Goal: Task Accomplishment & Management: Manage account settings

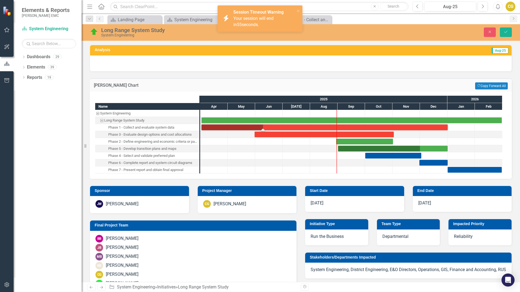
click at [338, 35] on div "Long Range System Study System Engineering Close Save" at bounding box center [301, 32] width 439 height 10
drag, startPoint x: 338, startPoint y: 35, endPoint x: 299, endPoint y: 11, distance: 45.8
click at [299, 11] on icon "close" at bounding box center [298, 11] width 3 height 3
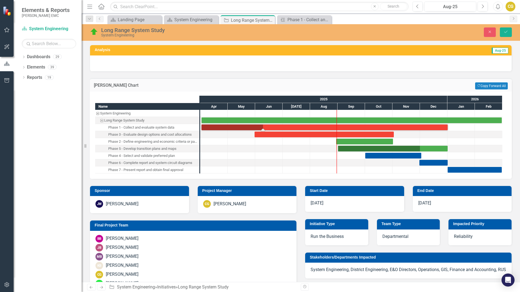
click at [351, 36] on div "Close Save" at bounding box center [429, 32] width 175 height 10
click at [505, 34] on icon "Save" at bounding box center [506, 32] width 5 height 4
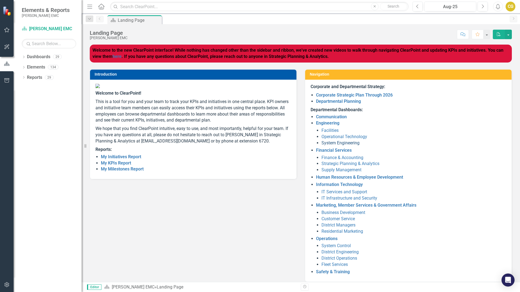
click at [329, 143] on link "System Engineering" at bounding box center [341, 142] width 38 height 5
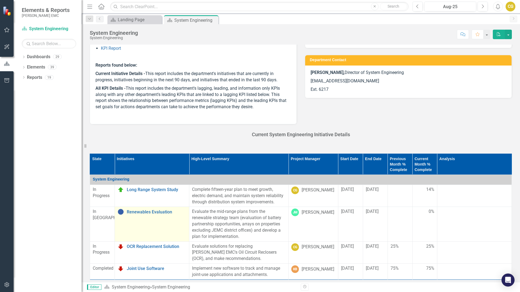
scroll to position [82, 0]
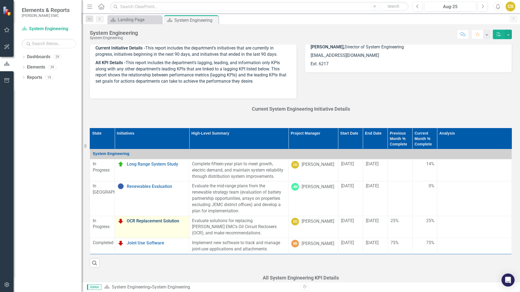
click at [153, 220] on link "OCR Replacement Solution" at bounding box center [157, 221] width 60 height 5
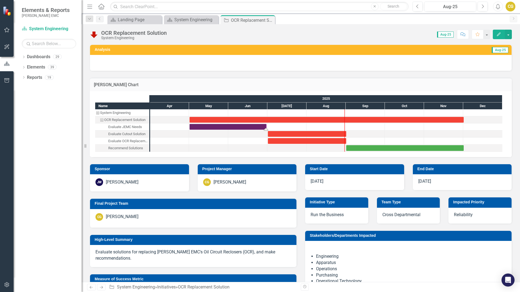
drag, startPoint x: 237, startPoint y: 129, endPoint x: 269, endPoint y: 130, distance: 31.9
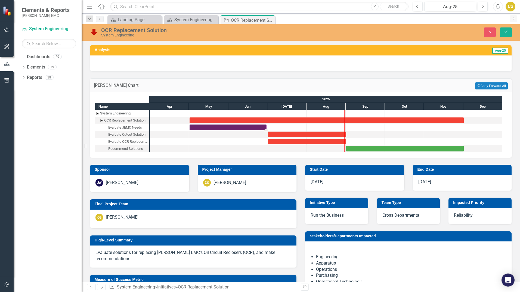
drag, startPoint x: 266, startPoint y: 130, endPoint x: 288, endPoint y: 131, distance: 21.5
drag, startPoint x: 267, startPoint y: 128, endPoint x: 386, endPoint y: 128, distance: 119.5
drag, startPoint x: 508, startPoint y: 32, endPoint x: 477, endPoint y: 61, distance: 42.8
click at [508, 32] on icon "Save" at bounding box center [506, 32] width 5 height 4
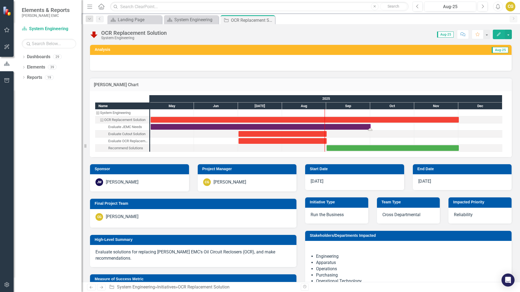
click at [248, 126] on div "Task: Start date: 2025-05-01 End date: 2025-10-01" at bounding box center [261, 127] width 220 height 6
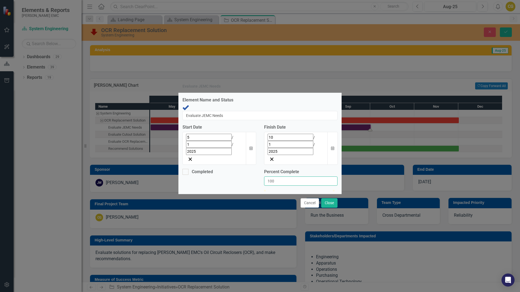
drag, startPoint x: 275, startPoint y: 158, endPoint x: 265, endPoint y: 159, distance: 10.4
click at [265, 177] on input "100" at bounding box center [300, 181] width 73 height 9
type input "75"
click at [326, 198] on button "Close" at bounding box center [329, 203] width 16 height 10
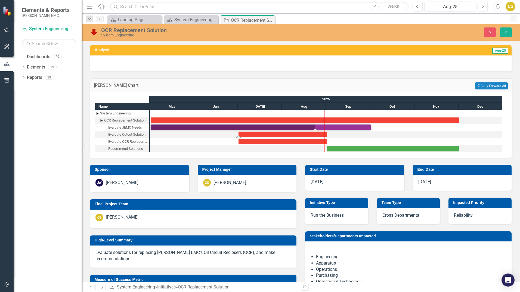
click at [277, 135] on div "Task: Start date: 2025-07-01 End date: 2025-09-01" at bounding box center [283, 135] width 88 height 6
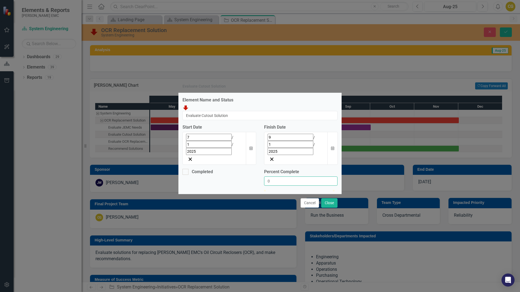
click at [266, 177] on input "0" at bounding box center [300, 181] width 73 height 9
type input "100"
click at [333, 198] on button "Close" at bounding box center [329, 203] width 16 height 10
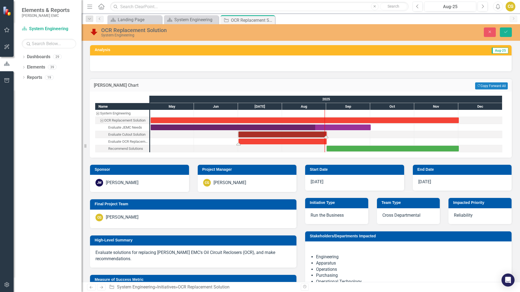
click at [281, 142] on div "Task: Start date: 2025-07-01 End date: 2025-09-01" at bounding box center [283, 142] width 88 height 6
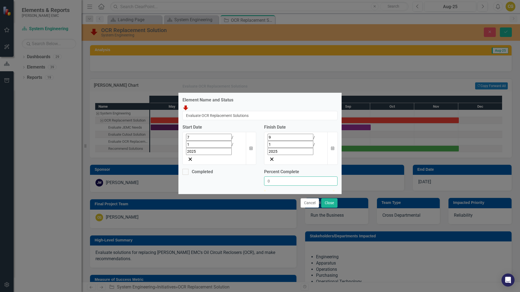
drag, startPoint x: 275, startPoint y: 157, endPoint x: 256, endPoint y: 157, distance: 19.3
click at [256, 169] on div "Completed Percent Complete 0" at bounding box center [260, 179] width 163 height 21
type input "100"
click at [327, 198] on button "Close" at bounding box center [329, 203] width 16 height 10
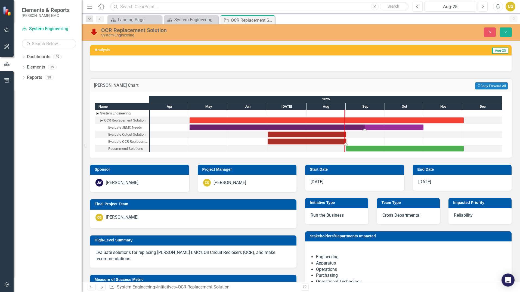
drag, startPoint x: 372, startPoint y: 128, endPoint x: 424, endPoint y: 126, distance: 52.3
drag, startPoint x: 507, startPoint y: 32, endPoint x: 502, endPoint y: 37, distance: 6.9
click at [507, 32] on icon "Save" at bounding box center [506, 32] width 5 height 4
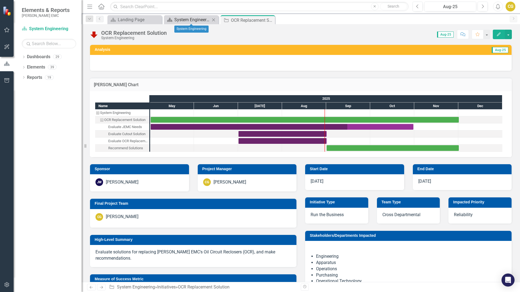
click at [190, 22] on div "System Engineering" at bounding box center [192, 19] width 36 height 7
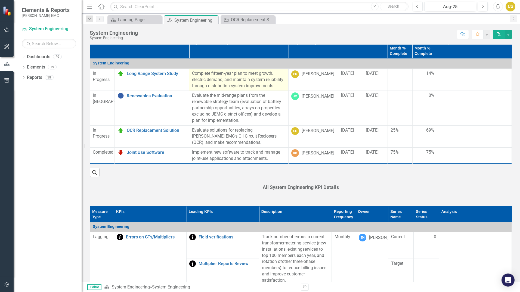
scroll to position [163, 0]
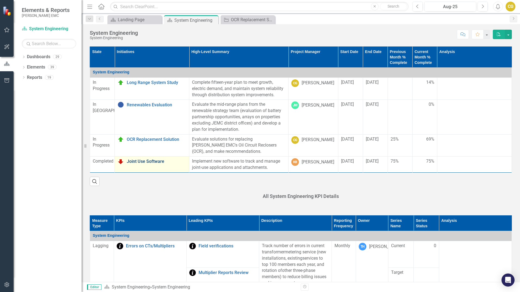
click at [143, 161] on link "Joint Use Software" at bounding box center [157, 161] width 60 height 5
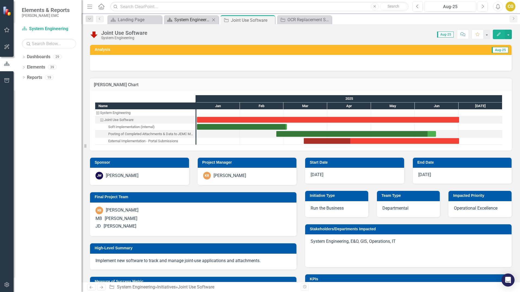
click at [191, 20] on div "System Engineering" at bounding box center [192, 19] width 36 height 7
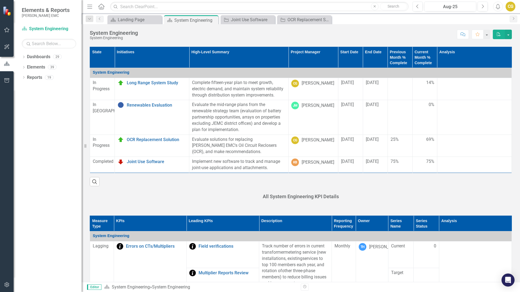
scroll to position [163, 0]
